Goal: Find specific page/section: Find specific page/section

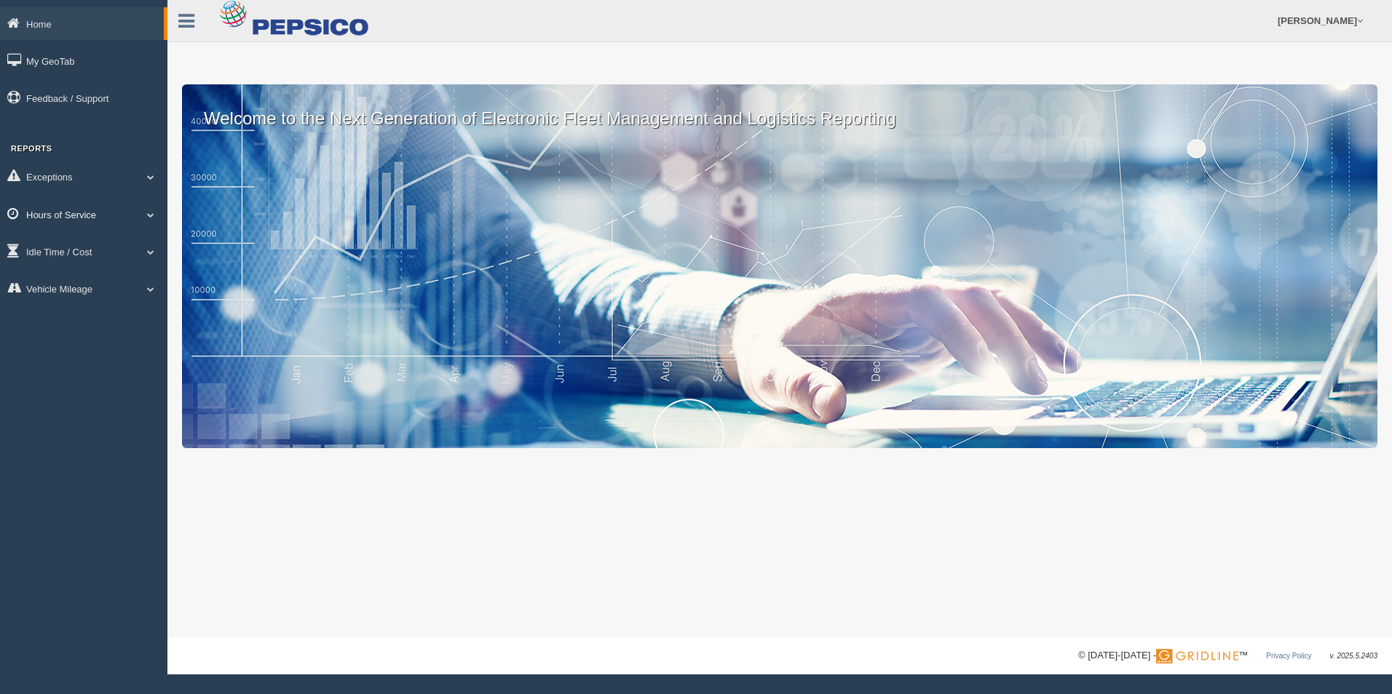
click at [146, 219] on link "Hours of Service" at bounding box center [83, 214] width 167 height 33
click at [131, 248] on link "HOS Explanation Reports" at bounding box center [95, 248] width 138 height 26
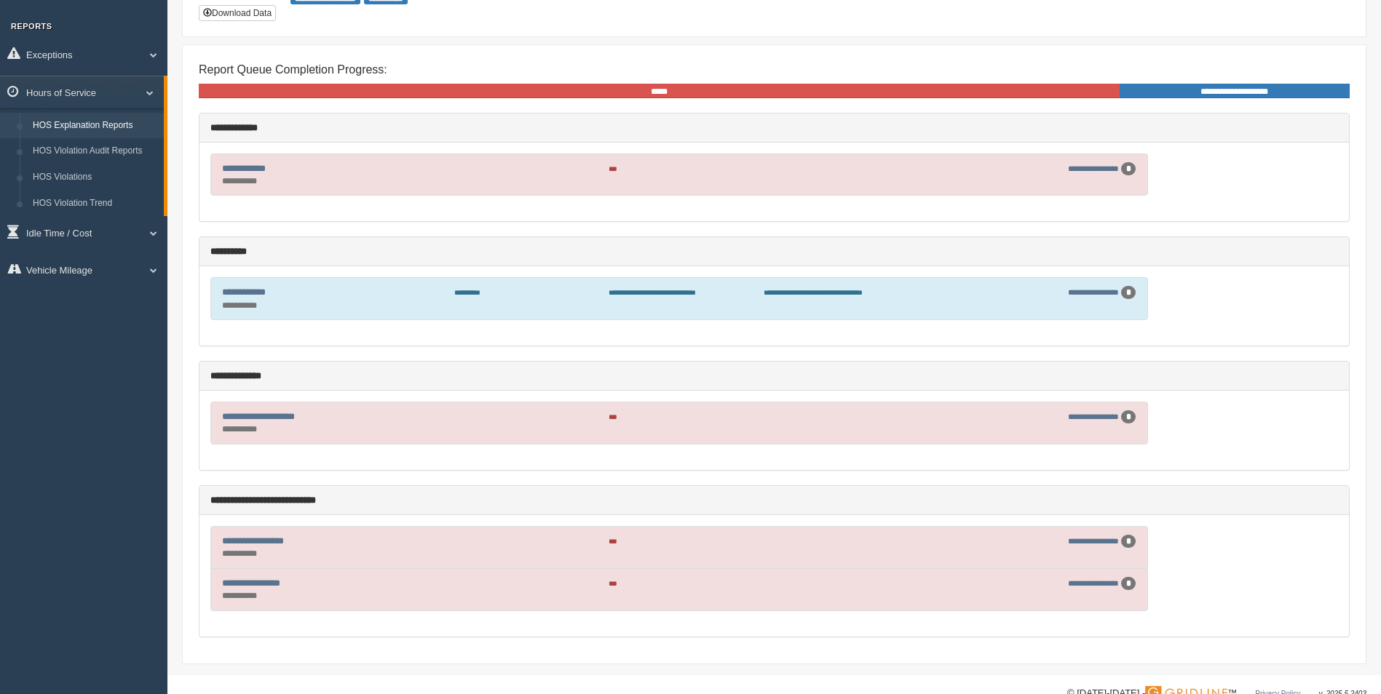
scroll to position [146, 0]
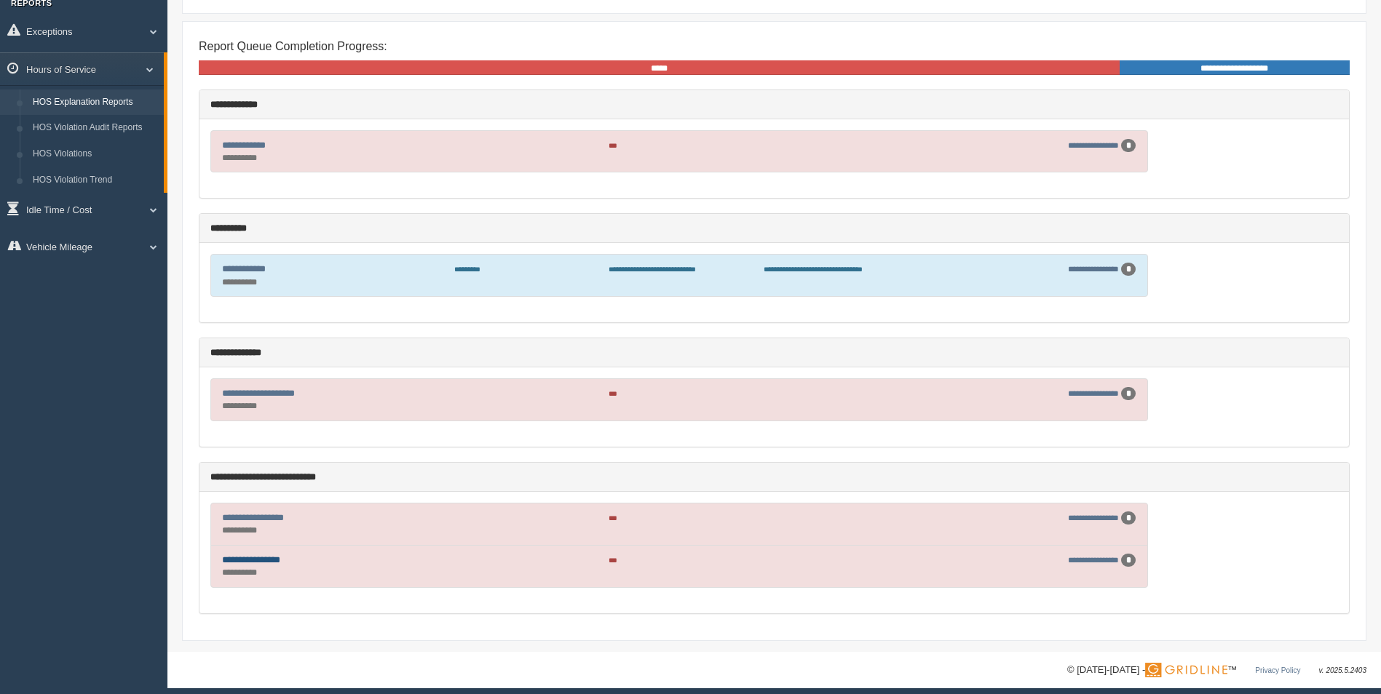
click at [268, 563] on link "**********" at bounding box center [251, 559] width 58 height 9
